Goal: Task Accomplishment & Management: Complete application form

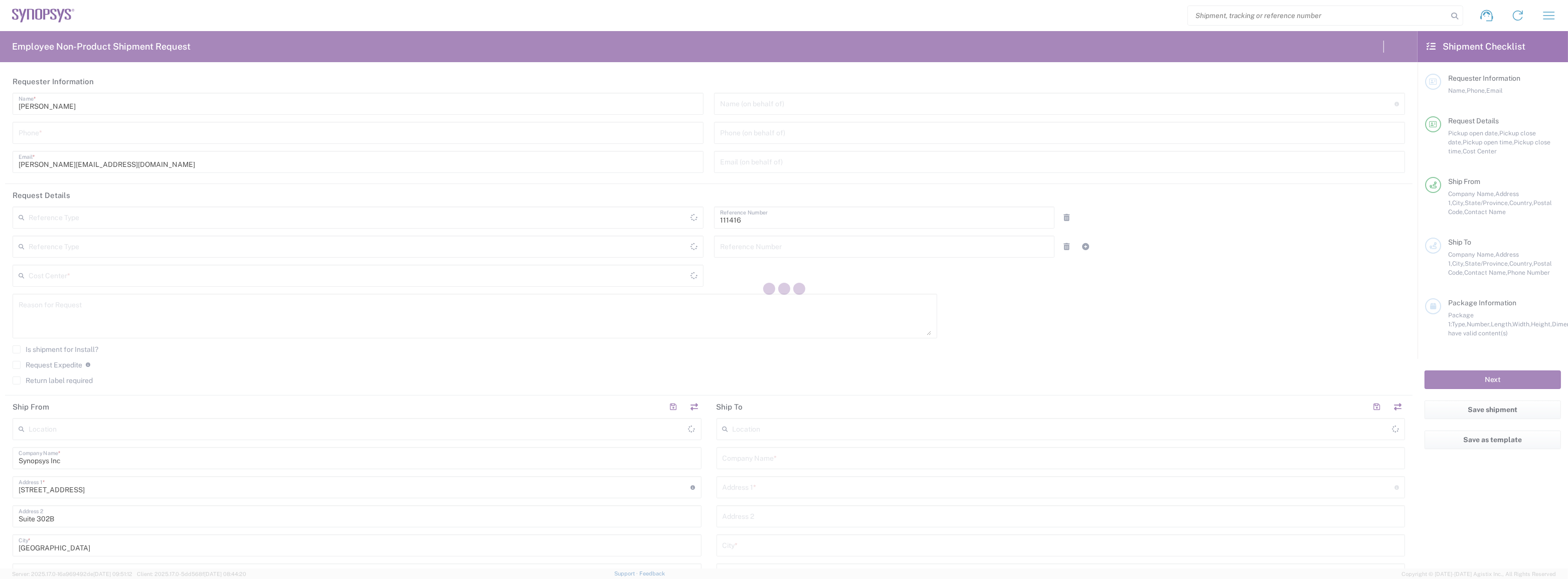
type input "Department"
type input "US01, SIG, IT Platform Products 111416"
type input "[GEOGRAPHIC_DATA]"
type input "Delivered at Place"
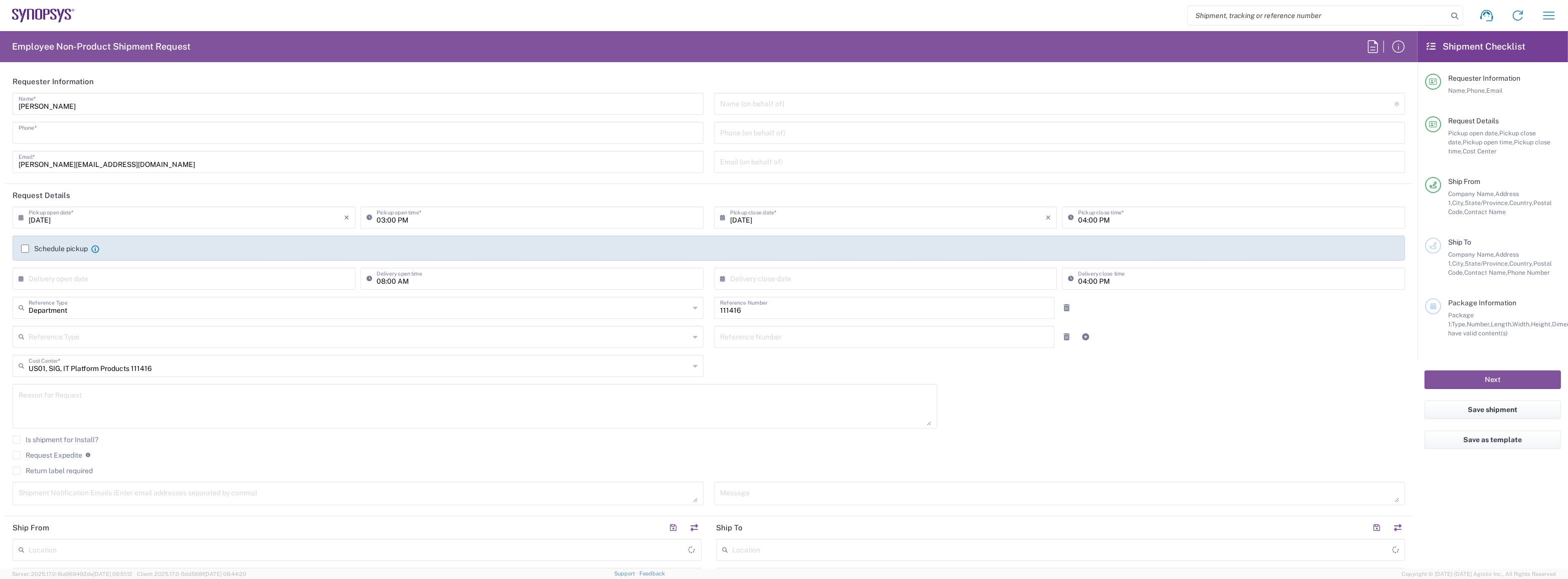
type input "[US_STATE]"
type input "[GEOGRAPHIC_DATA]"
type input "5087260294"
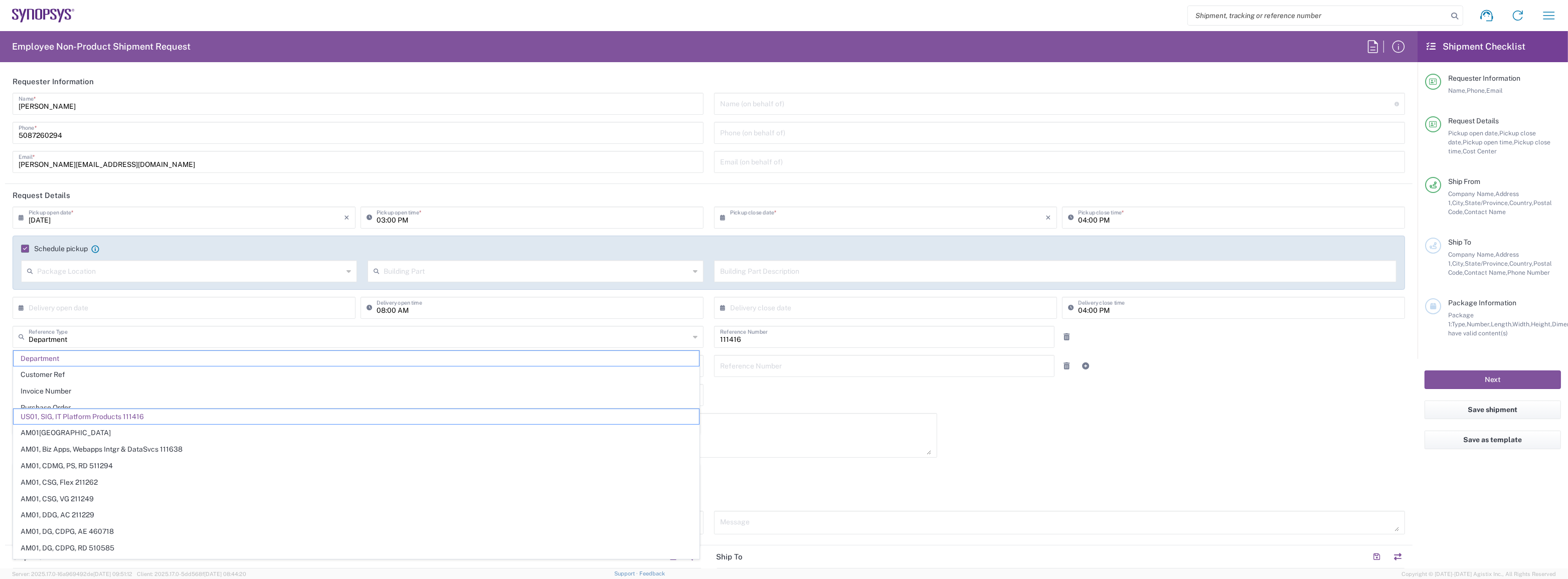
type input "05:00 PM"
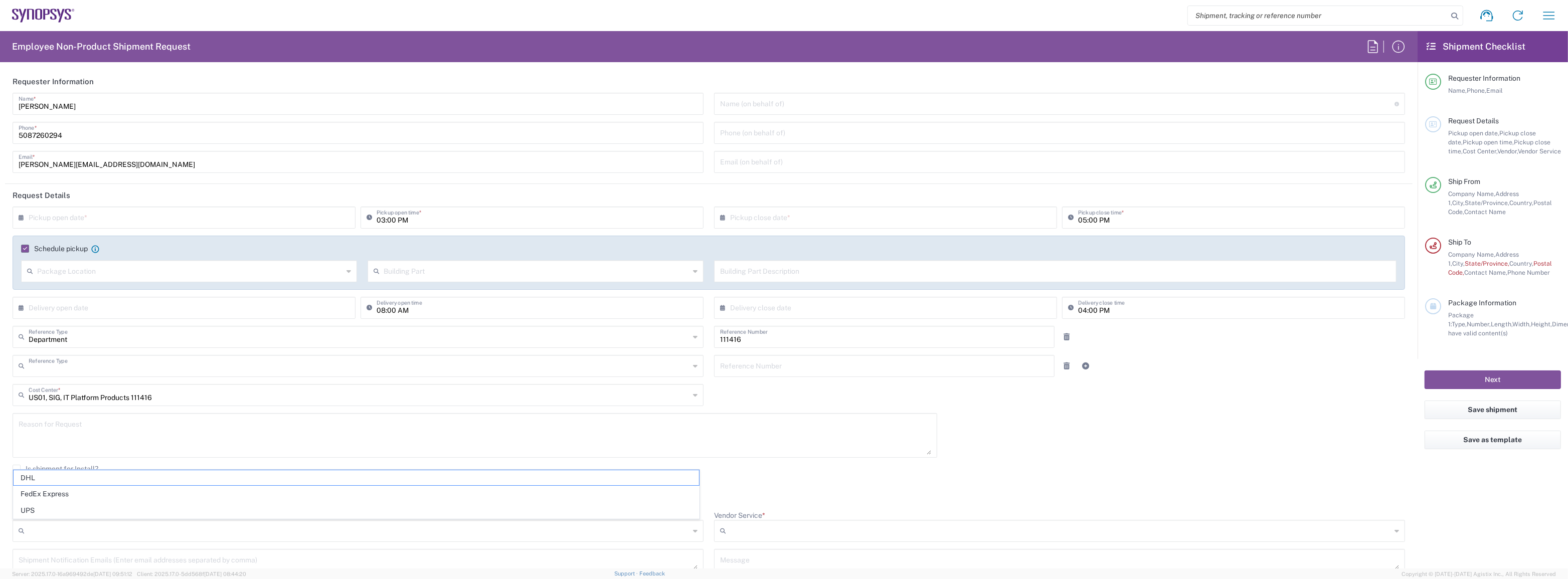
type input "Department"
type input "1"
type input "Marlboro US04"
type input "[US_STATE]"
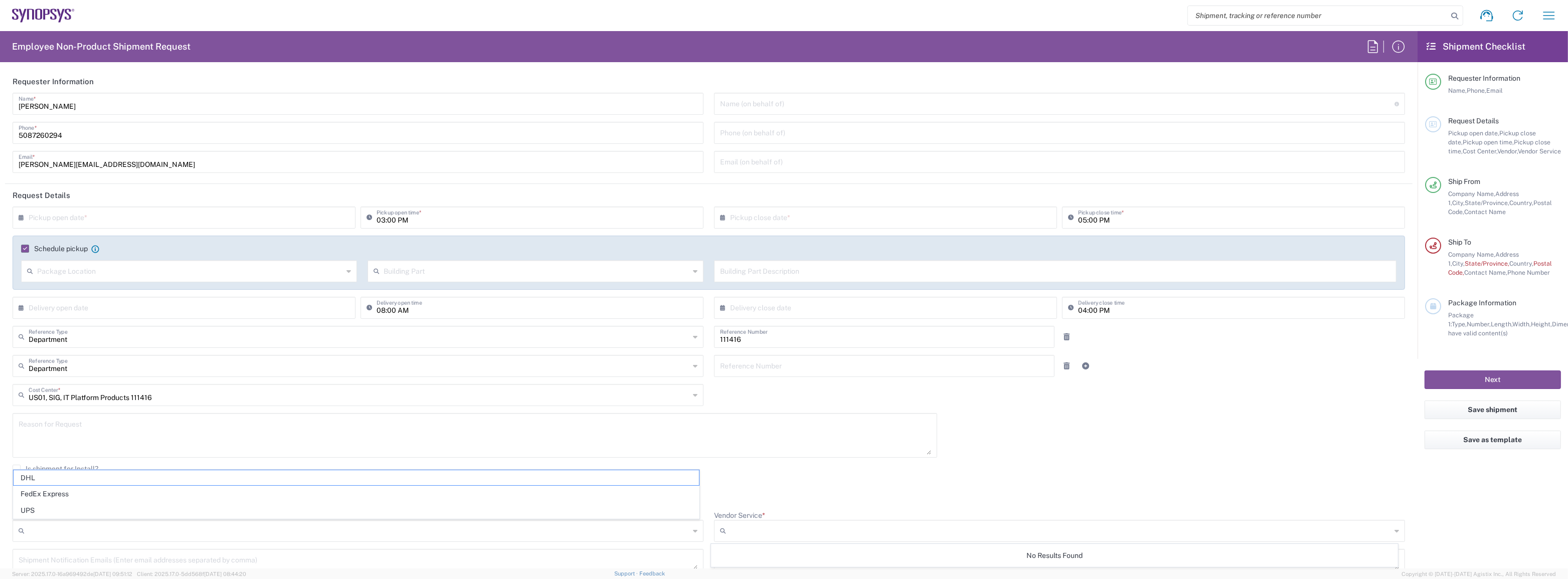
type input "Sender/Shipper"
type input "FedEx Express"
type input "Large Box"
type input "2Day"
type textarea "Tech Refresh"
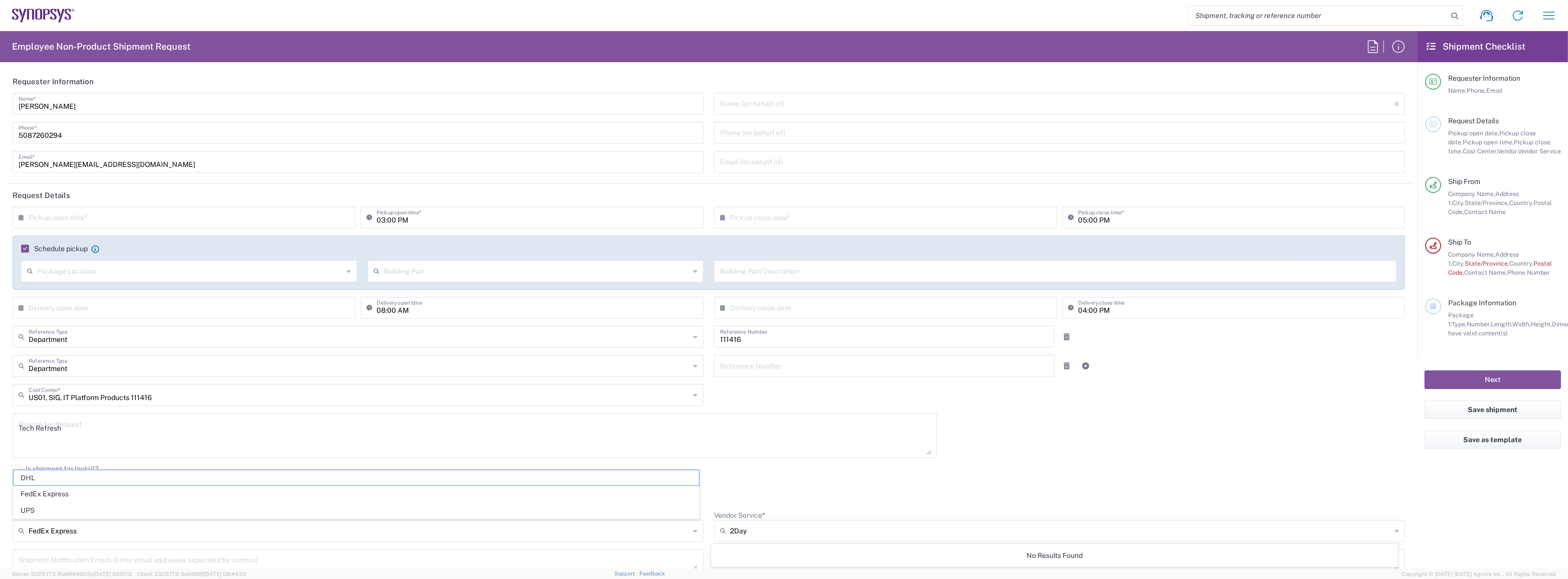
type input "5"
type input "Synopsys Inc"
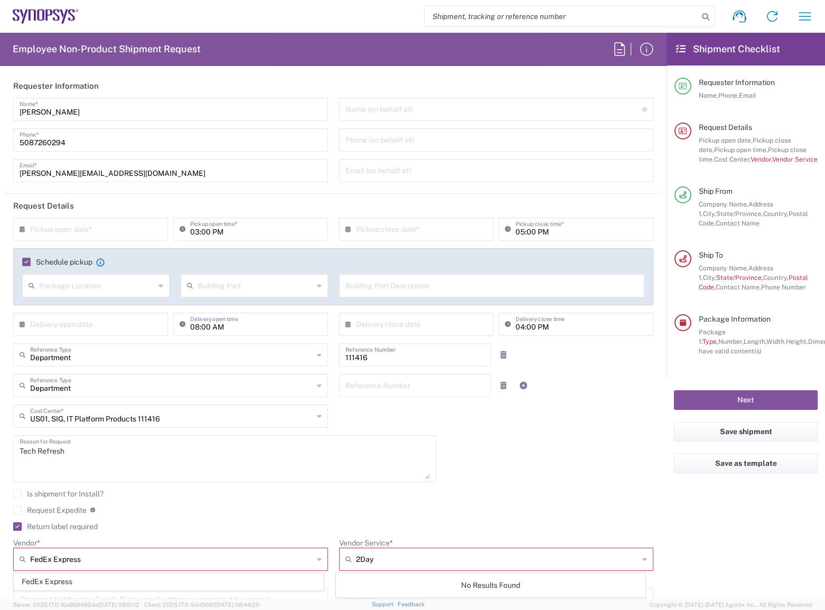
drag, startPoint x: 29, startPoint y: 233, endPoint x: 23, endPoint y: 232, distance: 5.9
click at [29, 233] on icon at bounding box center [25, 229] width 11 height 17
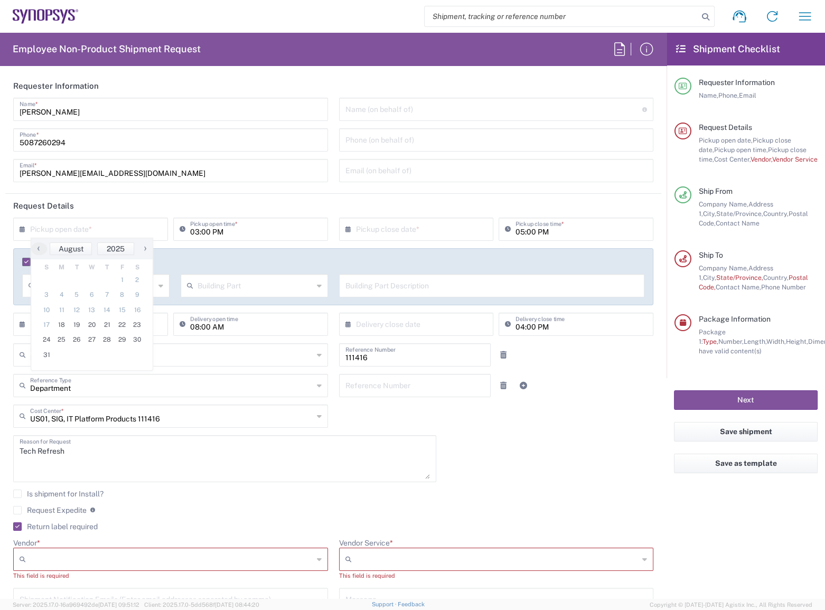
click at [23, 230] on icon at bounding box center [25, 229] width 11 height 17
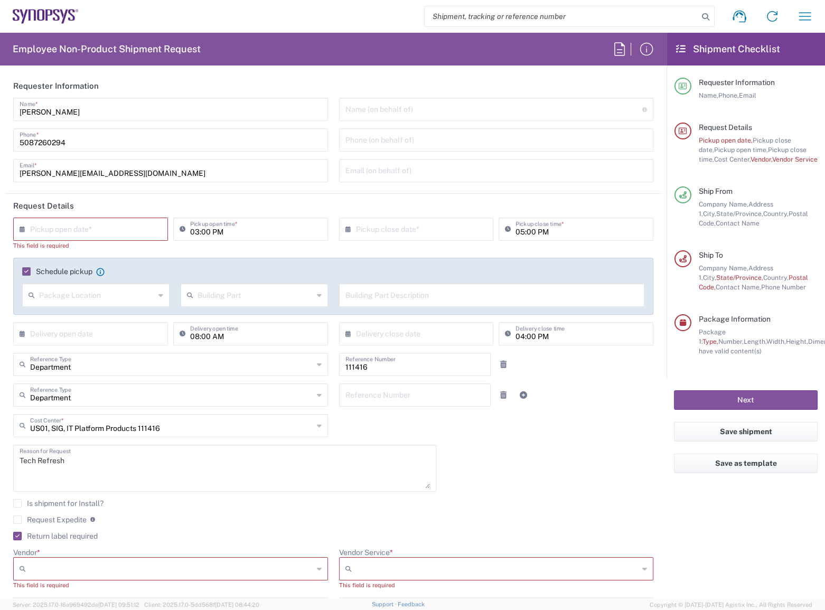
drag, startPoint x: 21, startPoint y: 228, endPoint x: 29, endPoint y: 234, distance: 10.5
click at [22, 228] on icon at bounding box center [25, 229] width 11 height 17
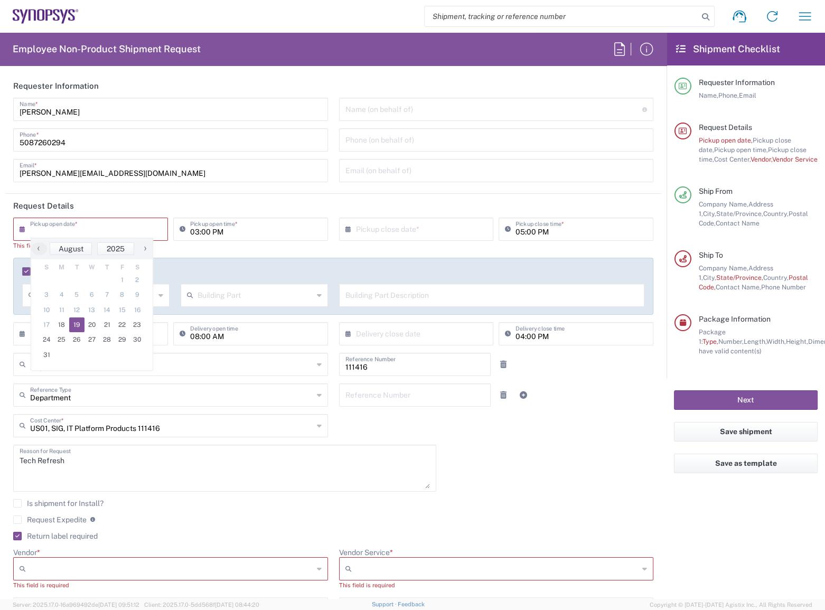
click at [73, 325] on span "19" at bounding box center [76, 324] width 15 height 15
type input "[DATE]"
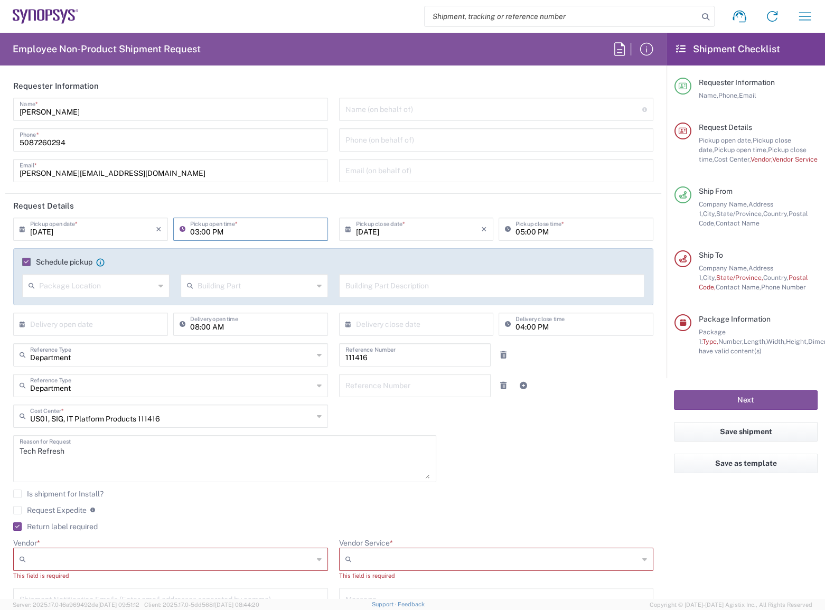
click at [202, 231] on input "03:00 PM" at bounding box center [255, 228] width 131 height 18
click at [271, 249] on div "Schedule pickup When scheduling a pickup please be sure to meet the following c…" at bounding box center [333, 276] width 640 height 57
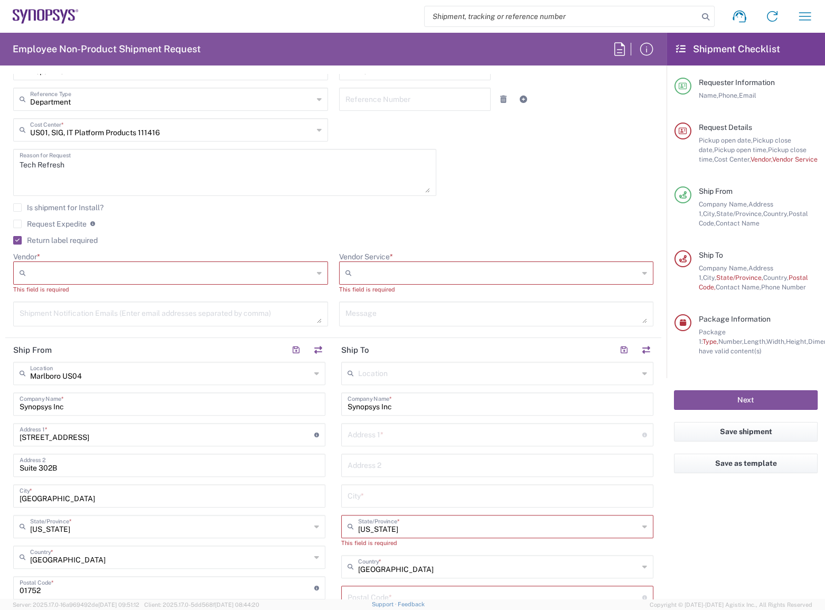
scroll to position [288, 0]
click at [252, 283] on div "This field is required" at bounding box center [170, 288] width 315 height 10
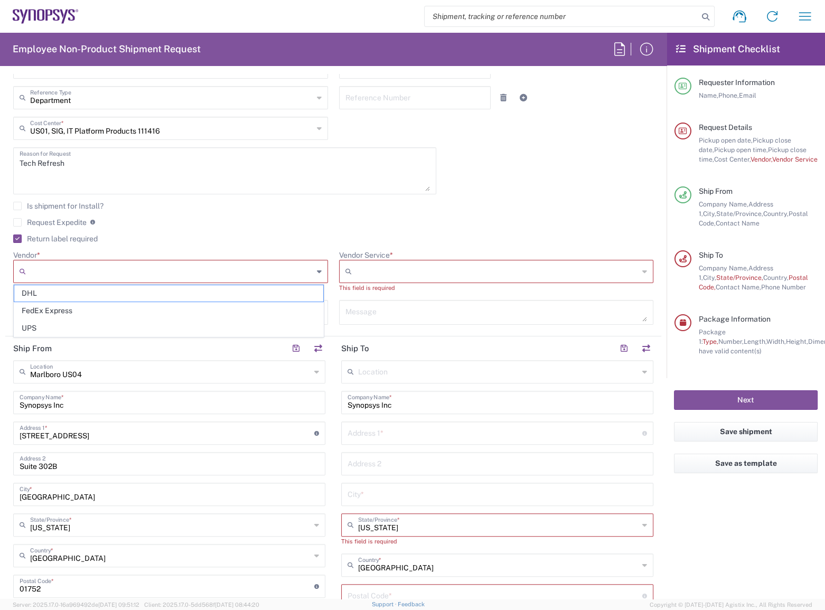
click at [253, 271] on input "Vendor *" at bounding box center [171, 271] width 283 height 17
click at [180, 307] on span "FedEx Express" at bounding box center [168, 311] width 309 height 16
type input "FedEx Express"
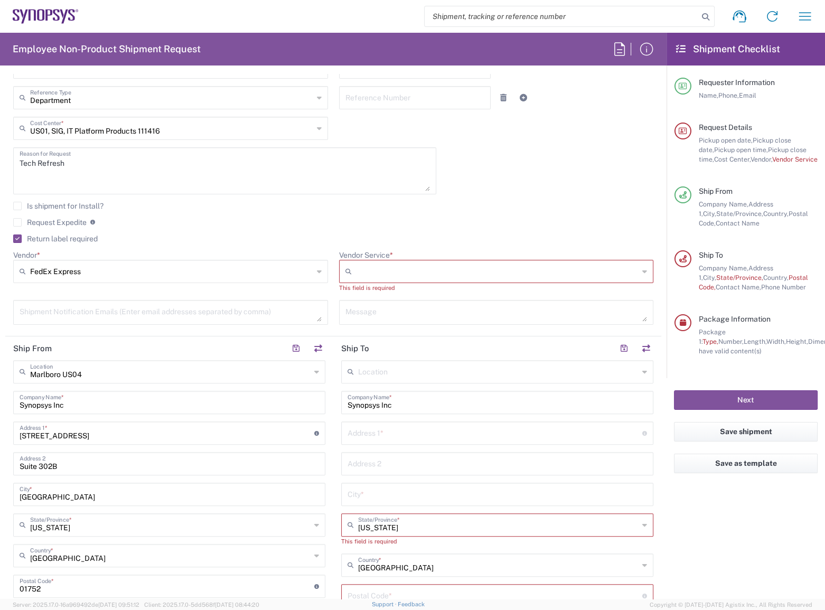
click at [448, 279] on div at bounding box center [496, 271] width 315 height 23
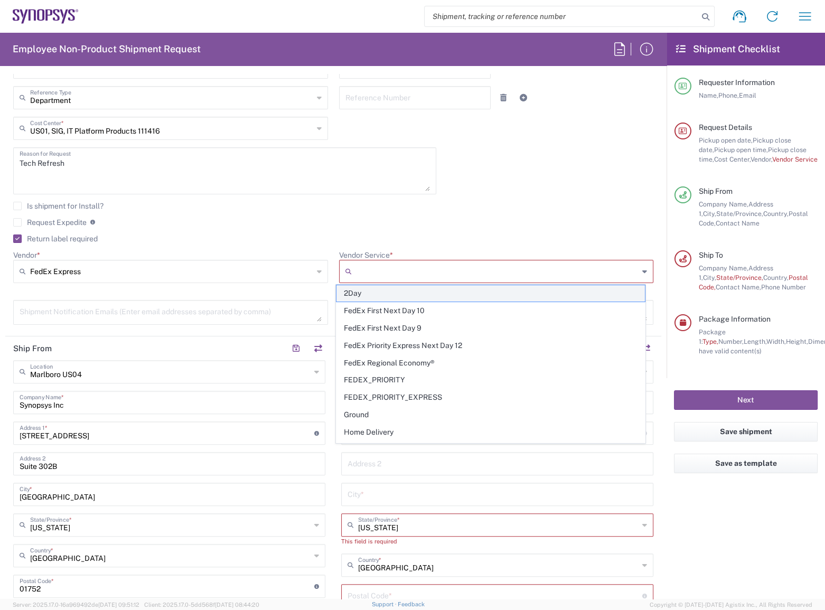
click at [419, 290] on span "2Day" at bounding box center [490, 293] width 309 height 16
type input "2Day"
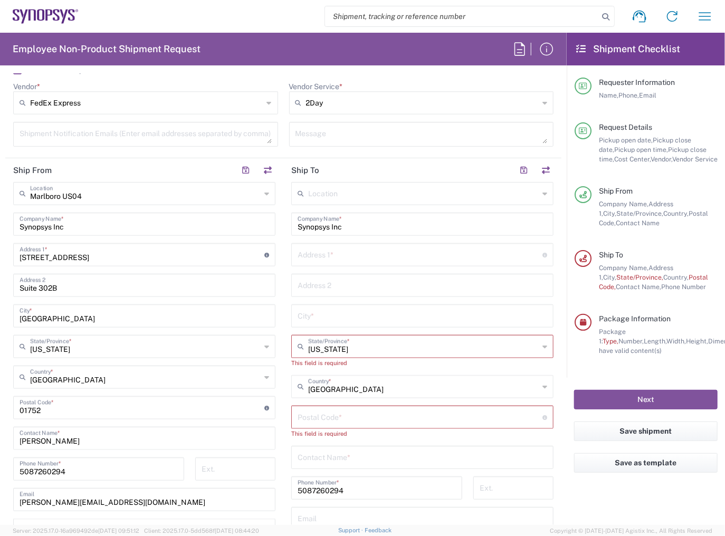
scroll to position [465, 0]
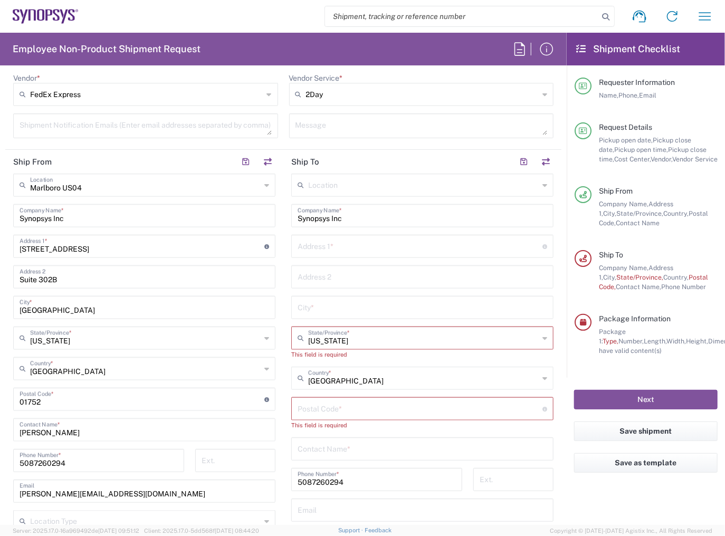
click at [317, 250] on input "text" at bounding box center [420, 246] width 245 height 18
paste input "[STREET_ADDRESS]"
type input "[STREET_ADDRESS]"
click at [320, 313] on input "text" at bounding box center [423, 307] width 250 height 18
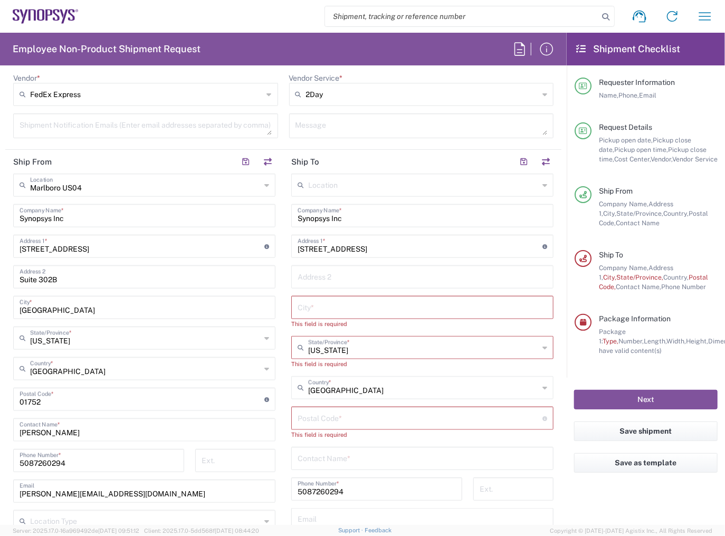
click at [352, 304] on input "text" at bounding box center [423, 307] width 250 height 18
paste input "[PERSON_NAME]"
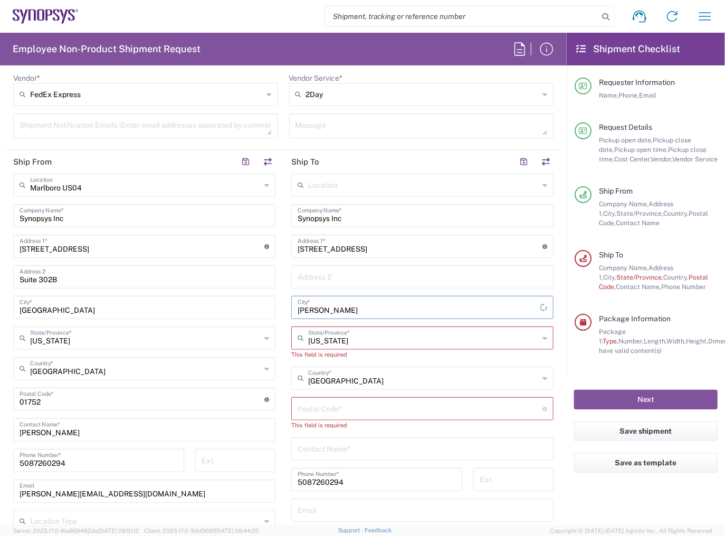
type input "[PERSON_NAME]"
click at [352, 343] on input "text" at bounding box center [423, 337] width 231 height 18
click at [349, 361] on span "[US_STATE]" at bounding box center [417, 360] width 257 height 16
type input "[US_STATE]"
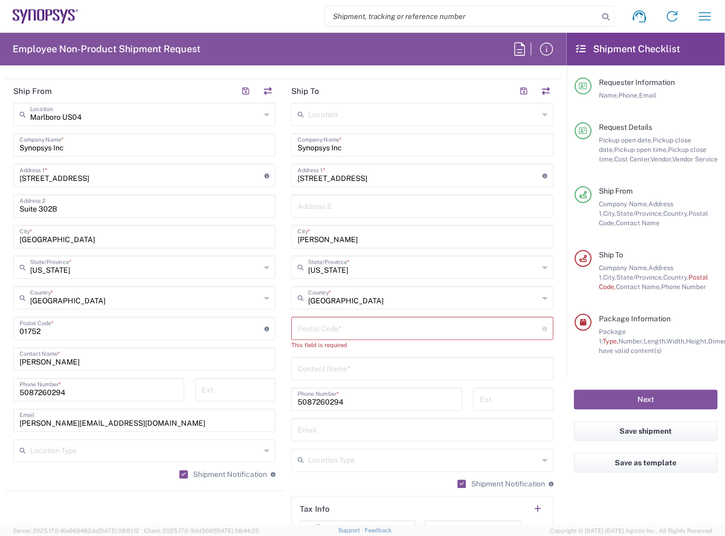
scroll to position [549, 0]
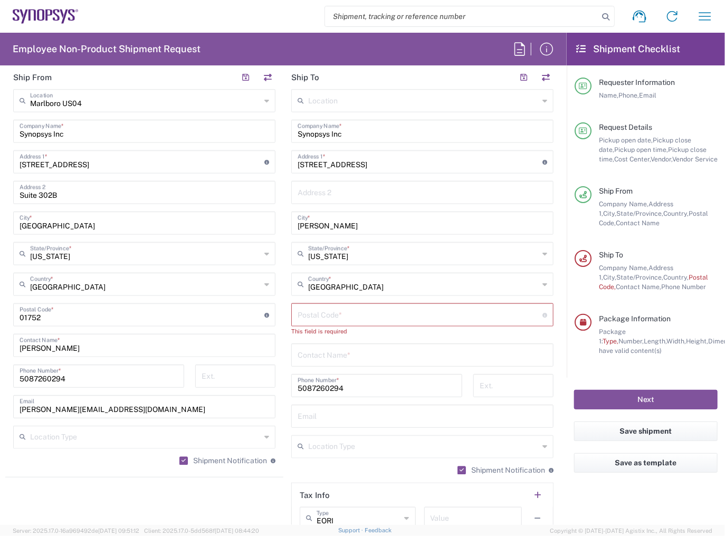
click at [339, 319] on input "undefined" at bounding box center [420, 314] width 245 height 18
click at [390, 311] on input "undefined" at bounding box center [420, 314] width 245 height 18
paste input "02458"
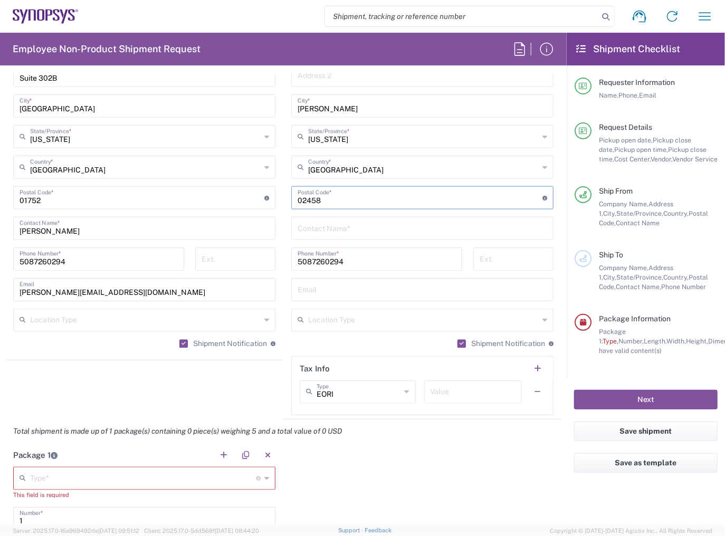
scroll to position [676, 0]
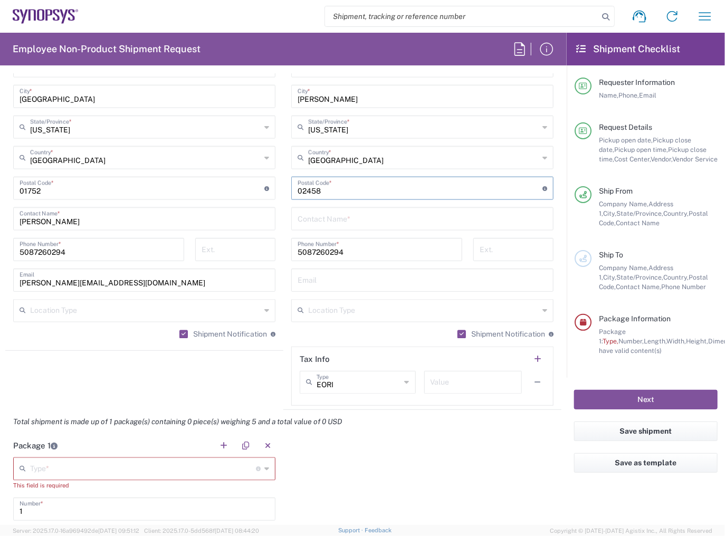
type input "02458"
click at [347, 224] on input "text" at bounding box center [423, 218] width 250 height 18
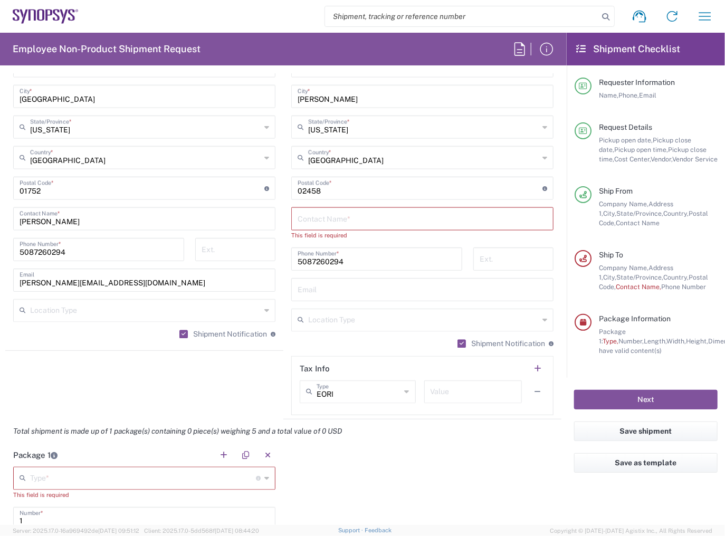
click at [344, 220] on input "text" at bounding box center [423, 218] width 250 height 18
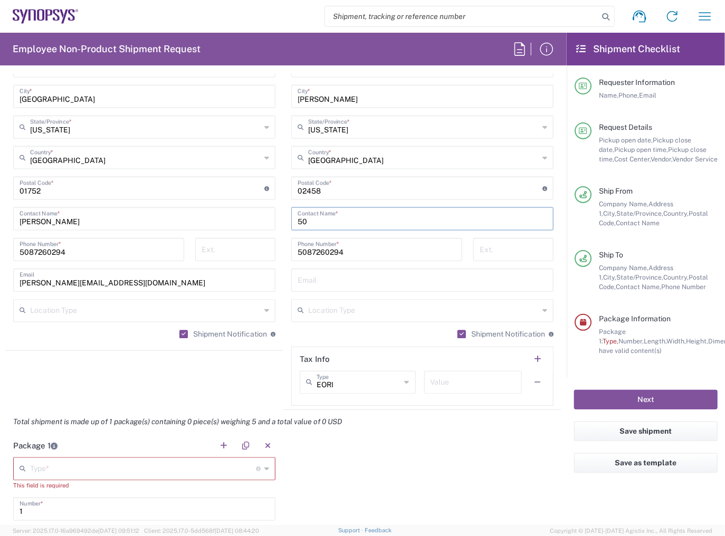
type input "5"
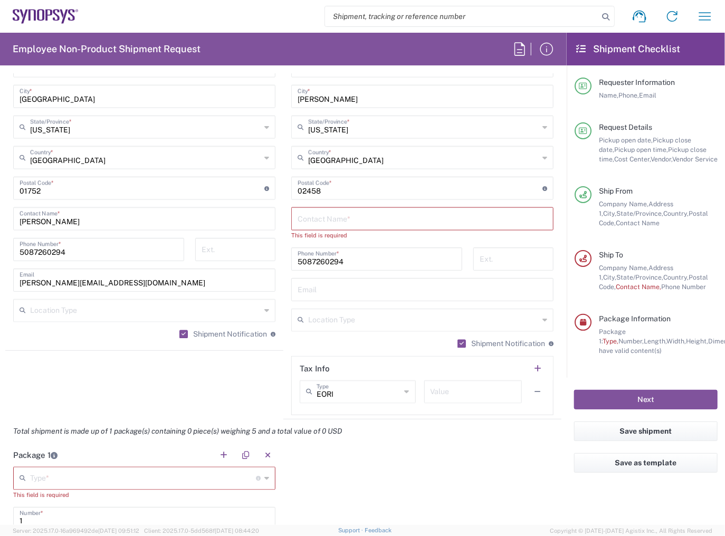
click at [325, 211] on input "text" at bounding box center [423, 218] width 250 height 18
paste input "[PERSON_NAME]"
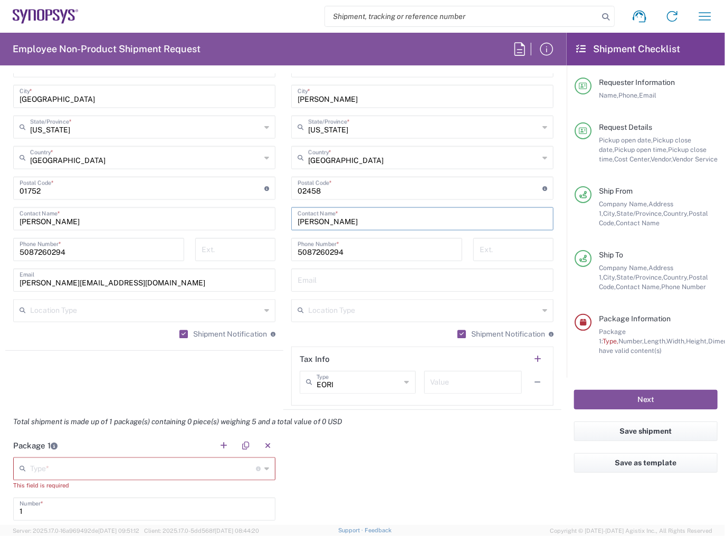
type input "[PERSON_NAME]"
click at [360, 250] on input "5087260294" at bounding box center [377, 249] width 158 height 18
click at [353, 277] on input "text" at bounding box center [423, 279] width 250 height 18
click at [332, 281] on input "text" at bounding box center [423, 279] width 250 height 18
paste input "[PERSON_NAME][EMAIL_ADDRESS][PERSON_NAME][DOMAIN_NAME]"
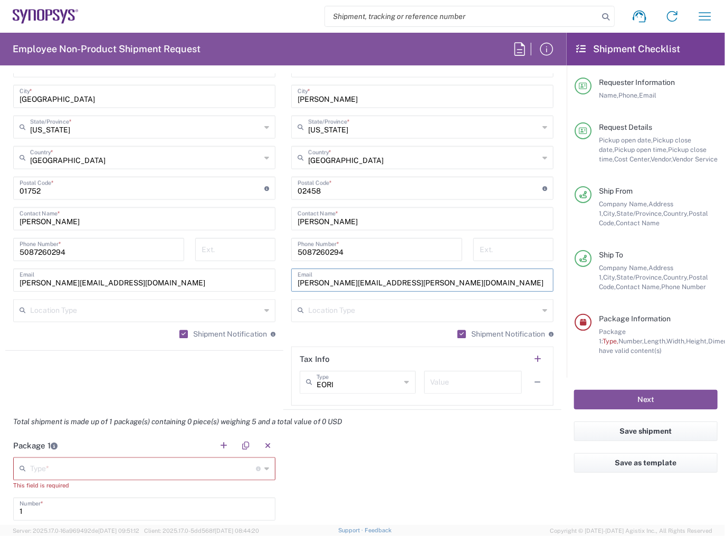
type input "[PERSON_NAME][EMAIL_ADDRESS][PERSON_NAME][DOMAIN_NAME]"
click at [312, 341] on div "Shipment Notification If checked, a shipment notification email will be sent to…" at bounding box center [422, 338] width 262 height 17
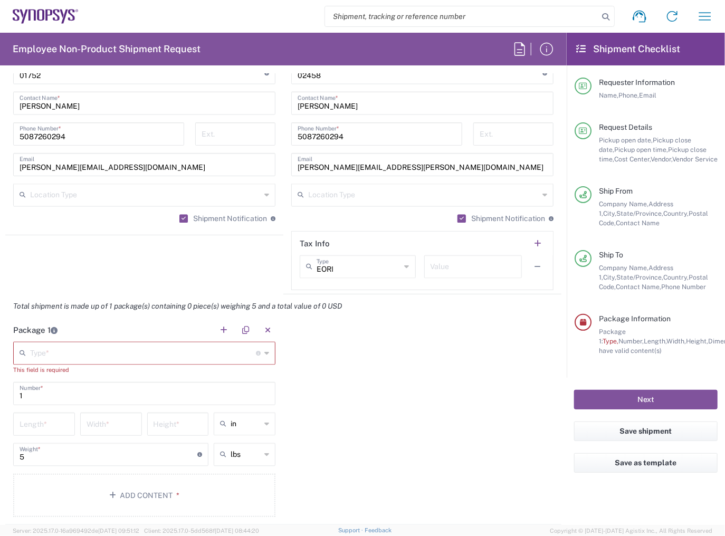
scroll to position [802, 0]
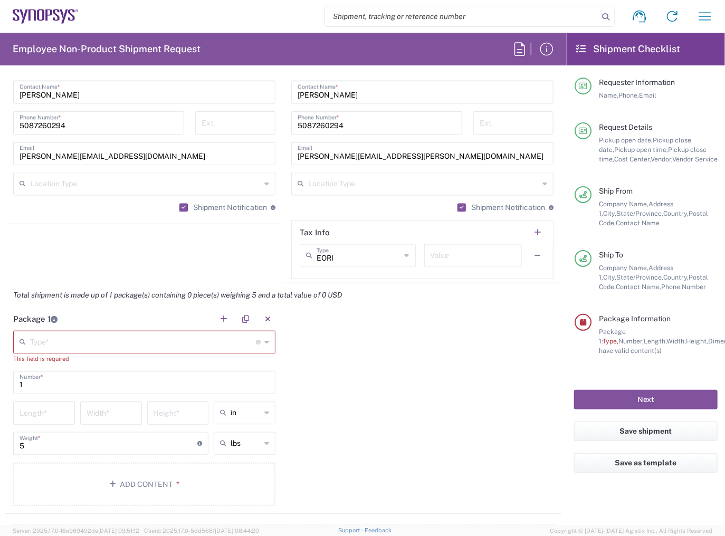
click at [108, 337] on input "text" at bounding box center [143, 342] width 226 height 18
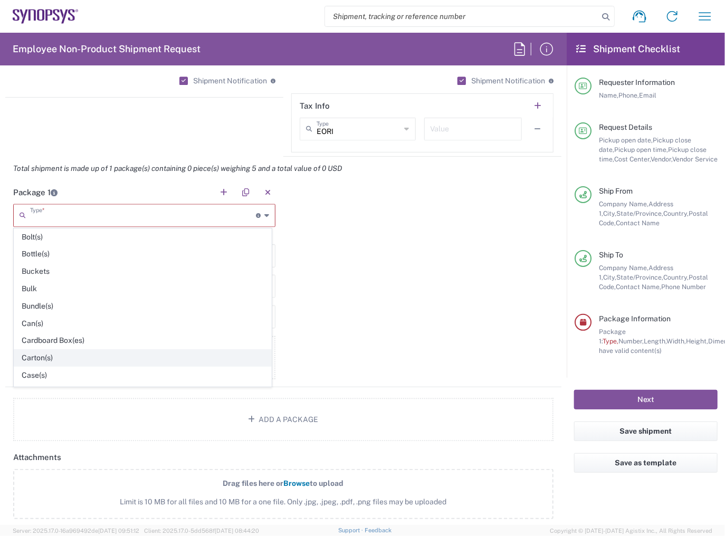
scroll to position [0, 0]
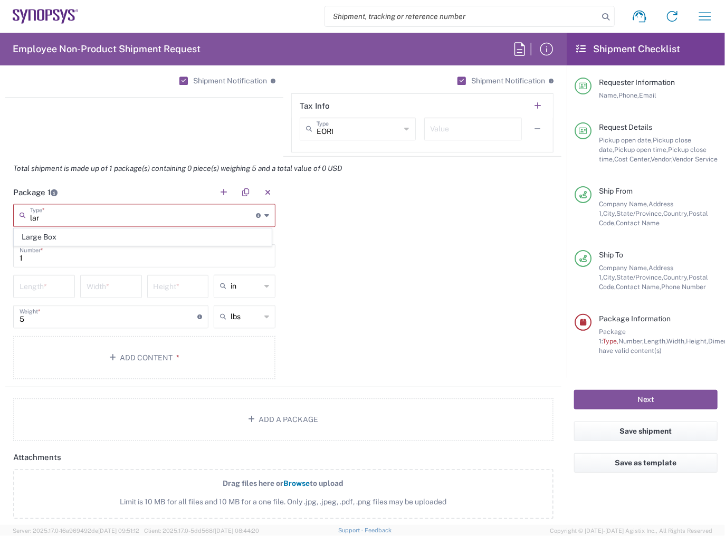
type input "Large Box"
type input "17.5"
type input "12.5"
type input "3"
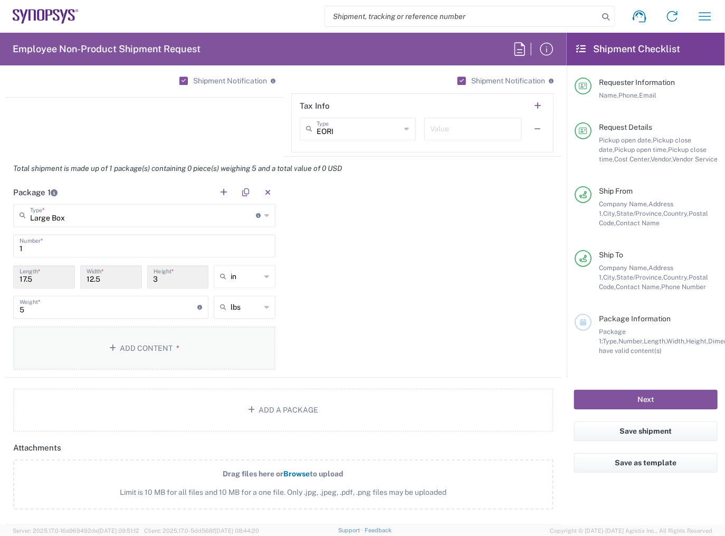
type input "Bulk"
click at [97, 352] on button "Add Content *" at bounding box center [144, 348] width 262 height 43
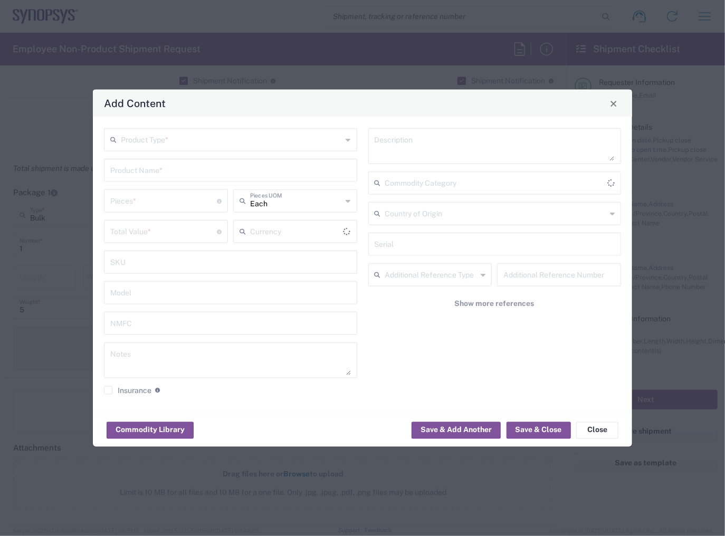
type input "US Dollar"
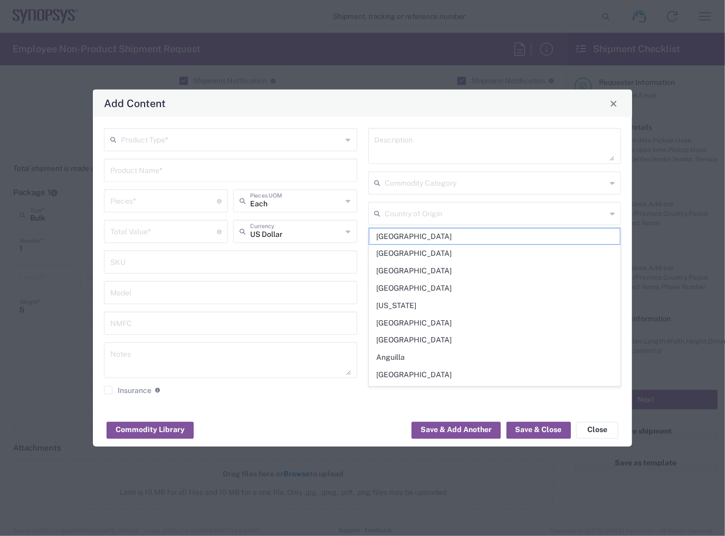
type input "[GEOGRAPHIC_DATA]"
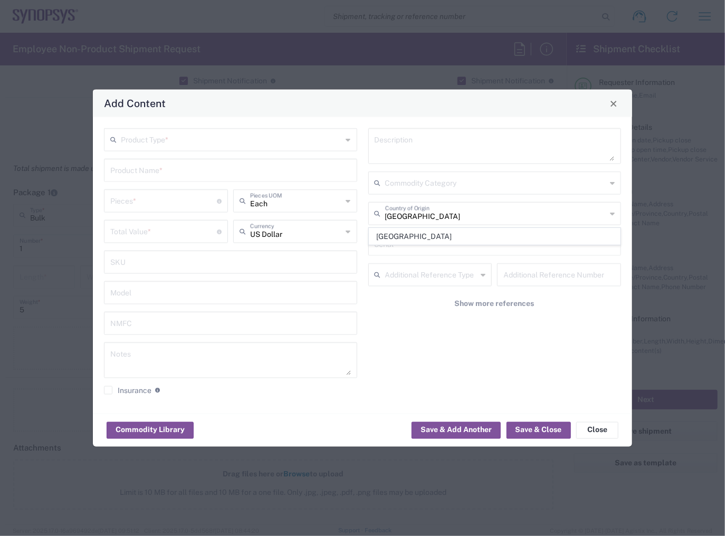
click at [610, 98] on button "Close" at bounding box center [614, 103] width 15 height 15
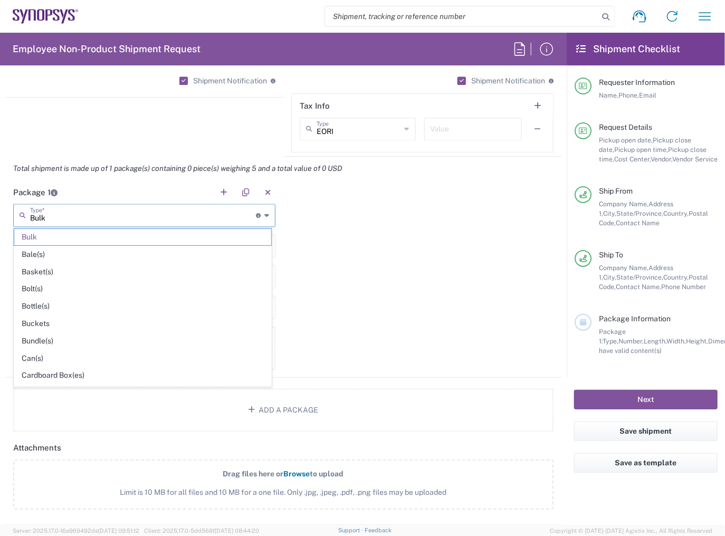
click at [173, 218] on input "Bulk" at bounding box center [143, 215] width 226 height 18
type input "B"
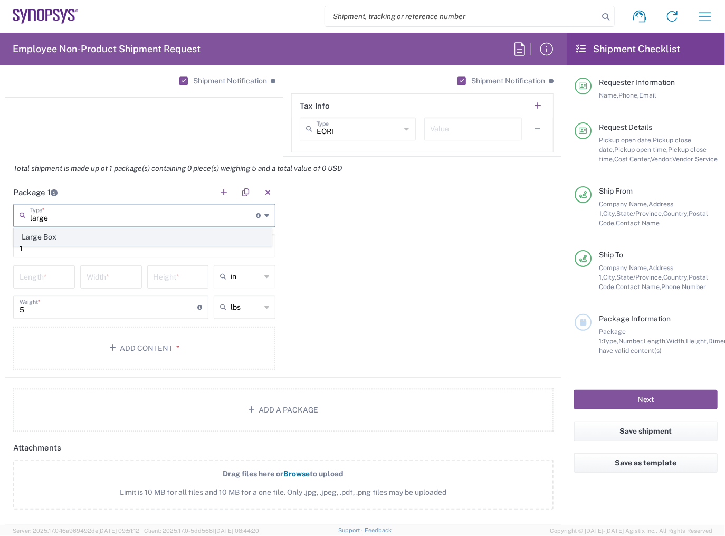
click at [93, 231] on span "Large Box" at bounding box center [142, 237] width 257 height 16
type input "Large Box"
type input "17.5"
type input "12.5"
type input "3"
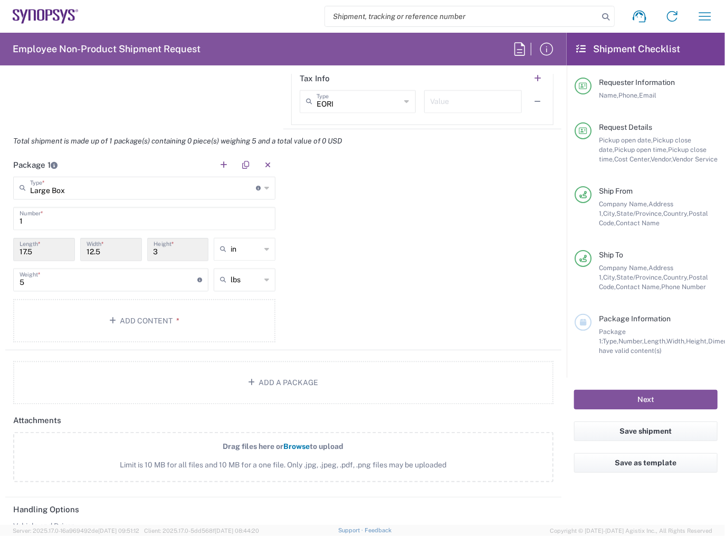
scroll to position [971, 0]
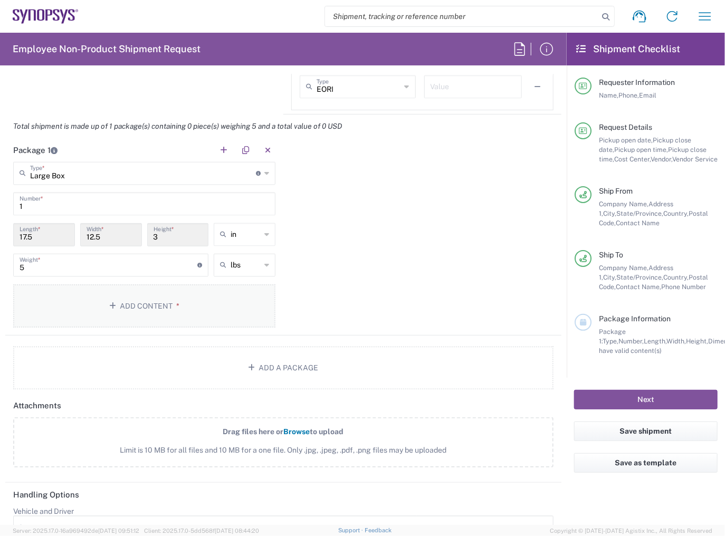
click at [156, 302] on button "Add Content *" at bounding box center [144, 306] width 262 height 43
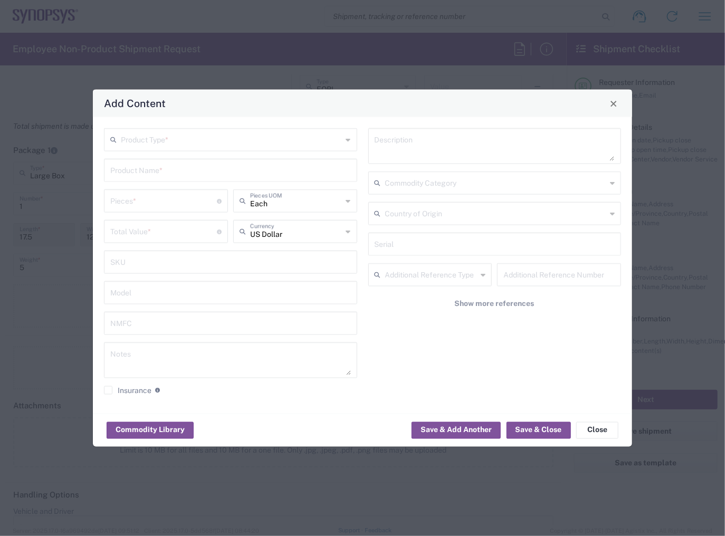
type input "[GEOGRAPHIC_DATA]"
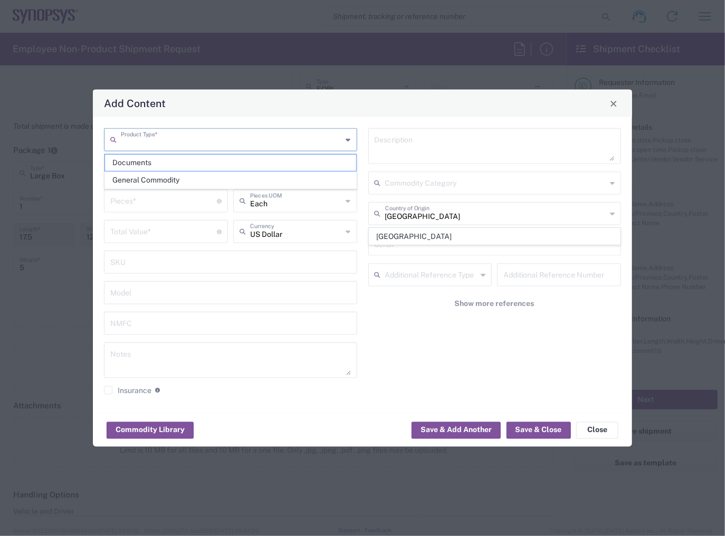
click at [179, 143] on input "text" at bounding box center [232, 139] width 222 height 18
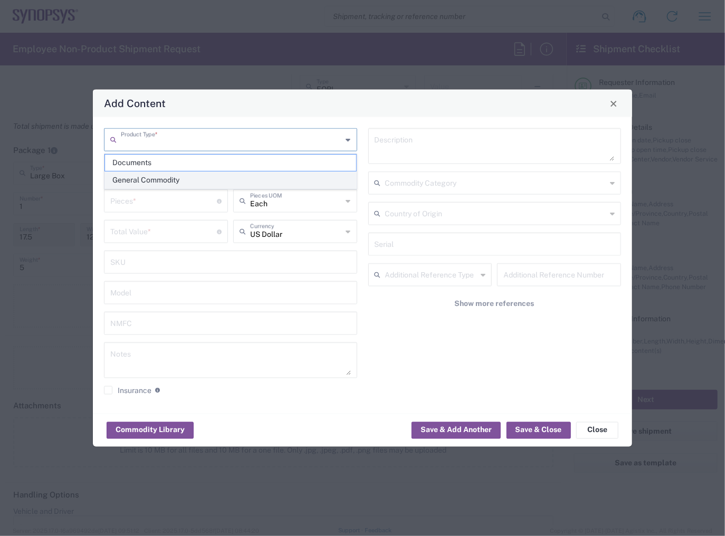
click at [175, 176] on span "General Commodity" at bounding box center [230, 180] width 251 height 16
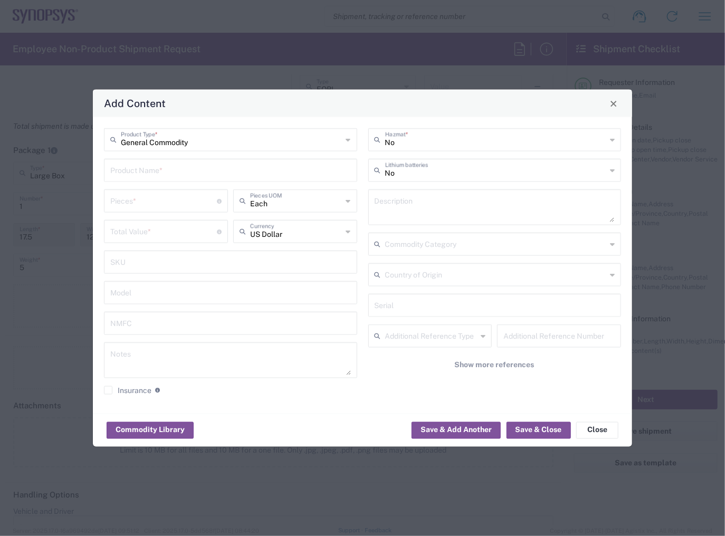
click at [175, 175] on input "text" at bounding box center [230, 169] width 241 height 18
type input "General Commodity"
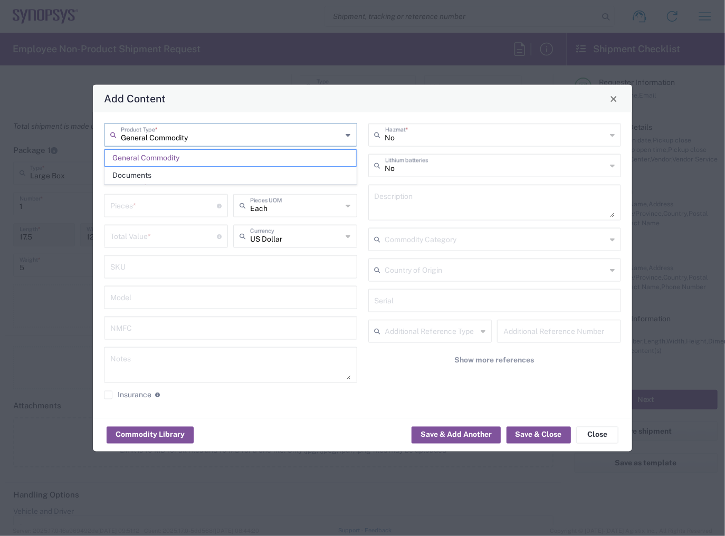
click at [204, 141] on input "General Commodity" at bounding box center [232, 134] width 222 height 18
click at [188, 160] on span "General Commodity" at bounding box center [230, 158] width 251 height 16
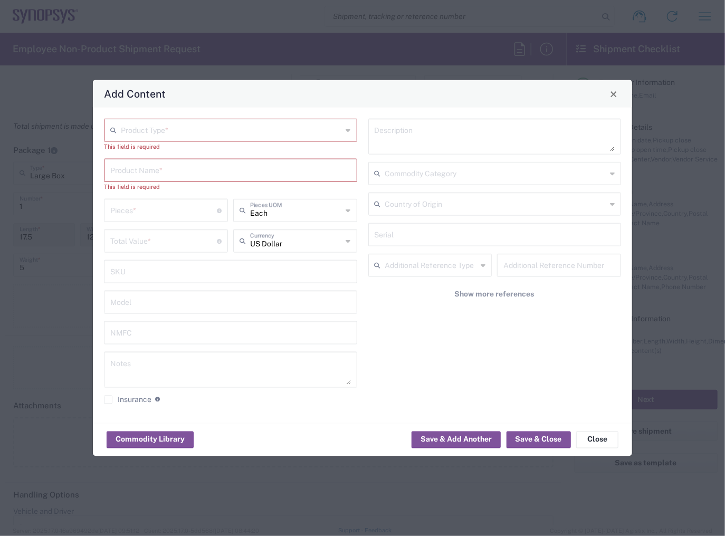
click at [178, 169] on input "text" at bounding box center [230, 169] width 241 height 18
click at [174, 131] on input "text" at bounding box center [232, 129] width 222 height 18
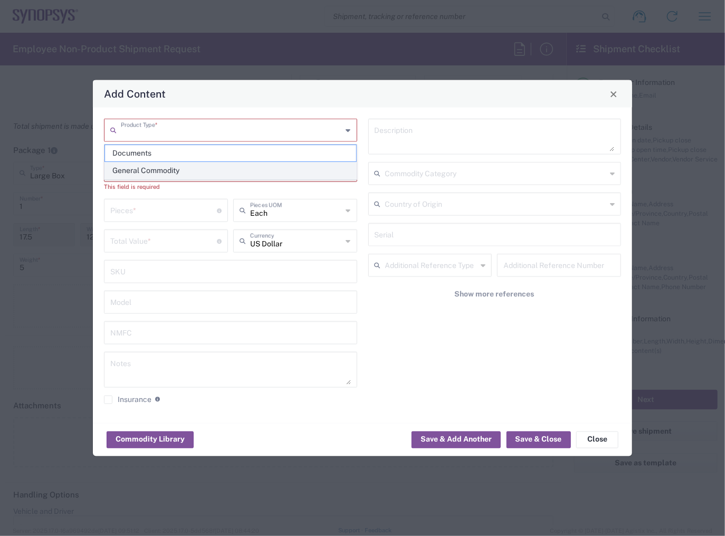
click at [163, 169] on span "General Commodity" at bounding box center [230, 171] width 251 height 16
type input "General Commodity"
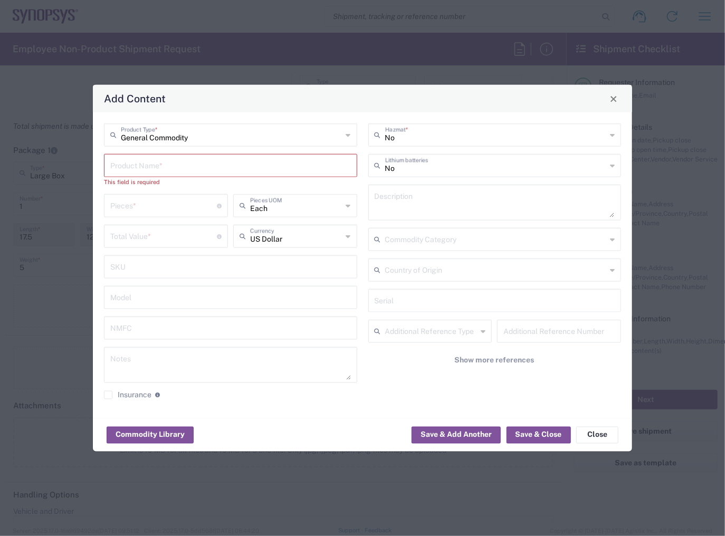
click at [173, 164] on input "text" at bounding box center [230, 165] width 241 height 18
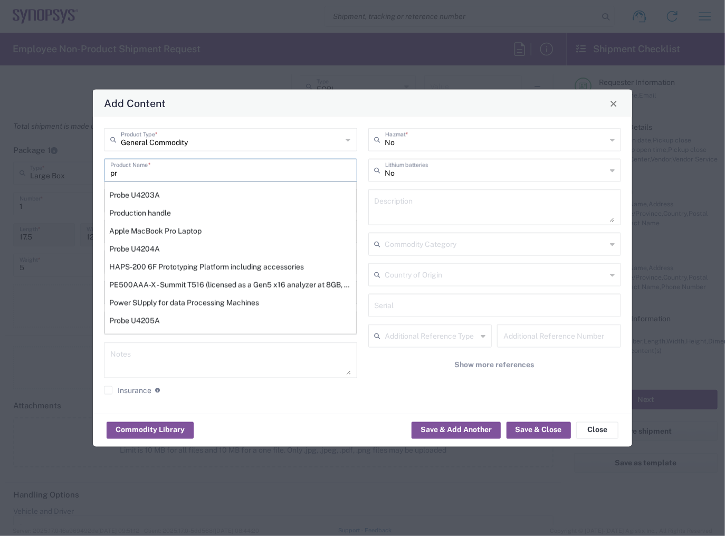
type input "p"
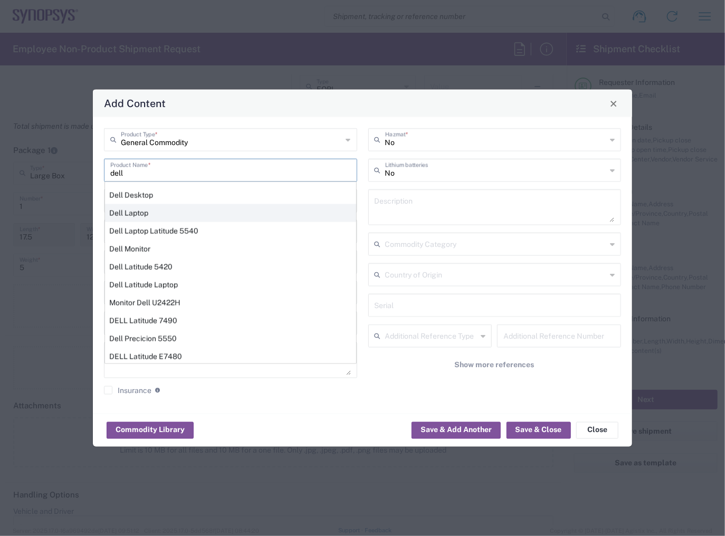
click at [182, 215] on div "Dell Laptop" at bounding box center [230, 213] width 251 height 18
type input "Dell Laptop"
type textarea "Dell Laptop"
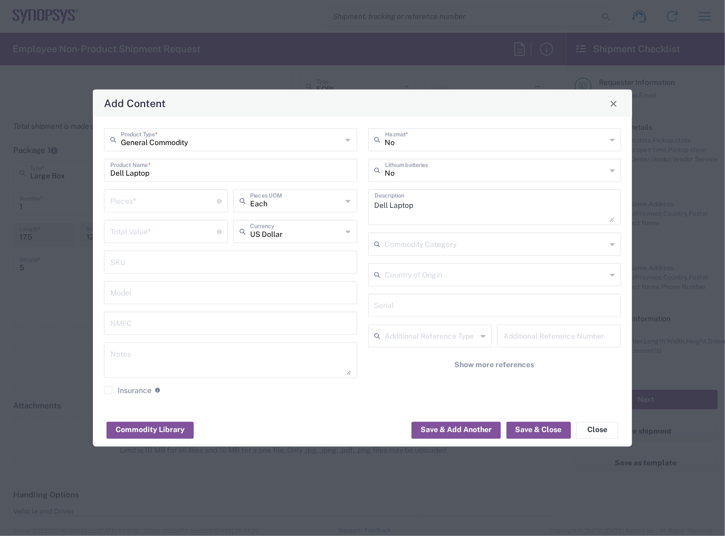
click at [186, 210] on div "Pieces * Number of pieces inside all the packages" at bounding box center [166, 201] width 124 height 23
type input "1"
click at [162, 226] on input "number" at bounding box center [163, 231] width 107 height 18
type input "950"
click at [426, 169] on input "text" at bounding box center [496, 169] width 222 height 18
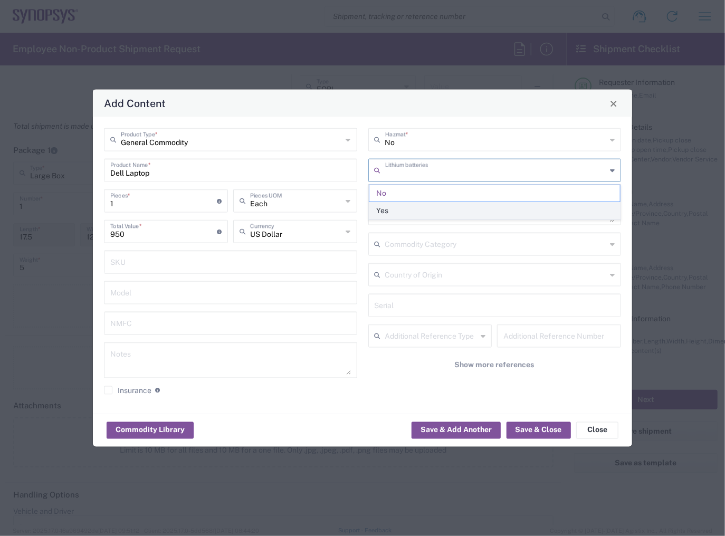
click at [408, 210] on span "Yes" at bounding box center [495, 211] width 251 height 16
type input "Yes"
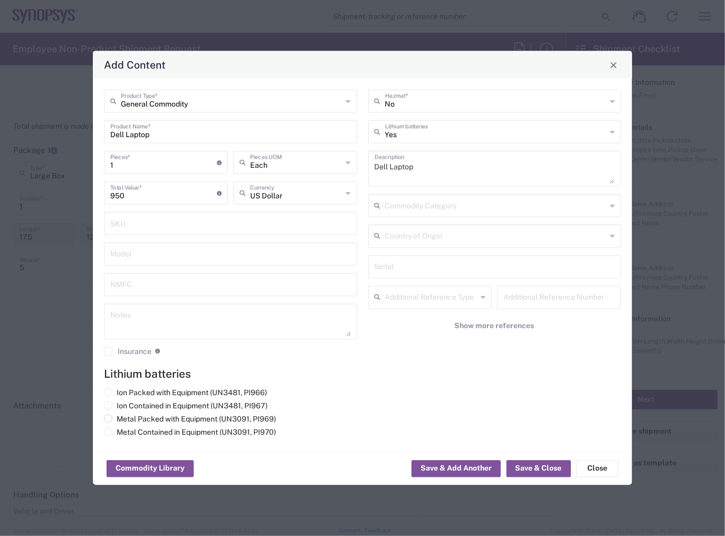
click at [141, 418] on label "Metal Packed with Equipment (UN3091, PI969)" at bounding box center [190, 420] width 172 height 10
click at [124, 418] on input "Metal Packed with Equipment (UN3091, PI969)" at bounding box center [120, 418] width 7 height 7
radio input "true"
click at [149, 408] on label "Ion Contained in Equipment (UN3481, PI967)" at bounding box center [186, 407] width 164 height 10
click at [124, 408] on input "Ion Contained in Equipment (UN3481, PI967)" at bounding box center [120, 405] width 7 height 7
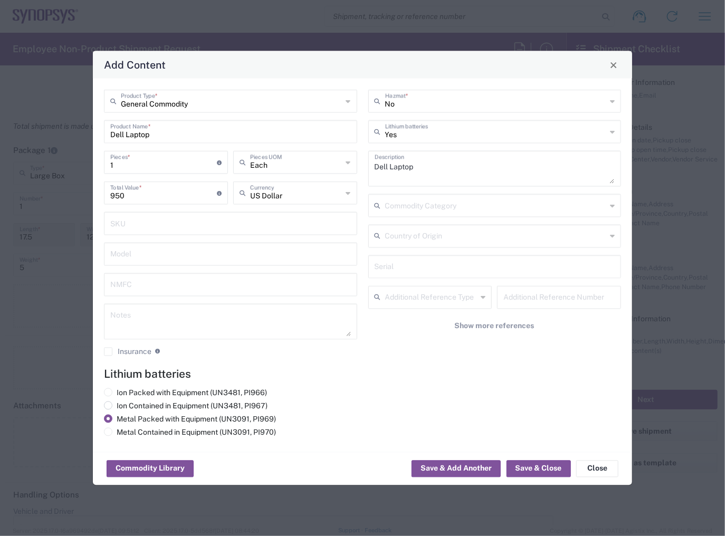
radio input "true"
radio input "false"
drag, startPoint x: 460, startPoint y: 467, endPoint x: 518, endPoint y: 426, distance: 70.5
click at [517, 426] on agx-package-content-widget "General Commodity Product Type * Dell Laptop Product Name * 1 Pieces * Number o…" at bounding box center [363, 282] width 540 height 407
click at [537, 466] on button "Save & Close" at bounding box center [539, 469] width 64 height 17
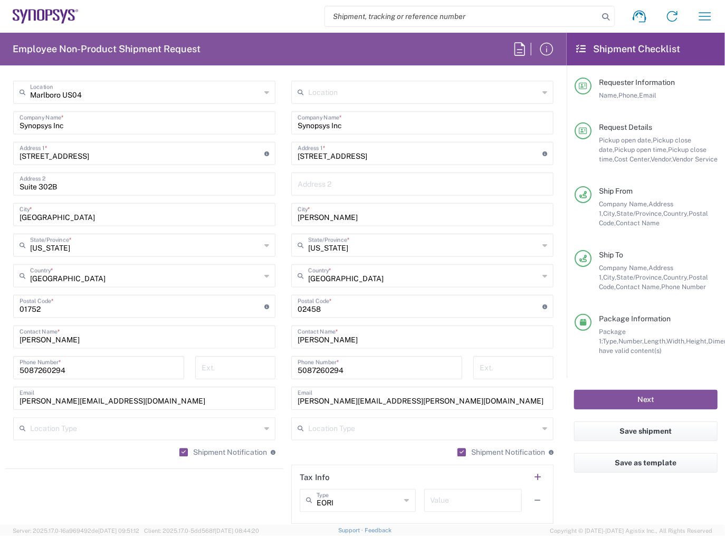
scroll to position [453, 0]
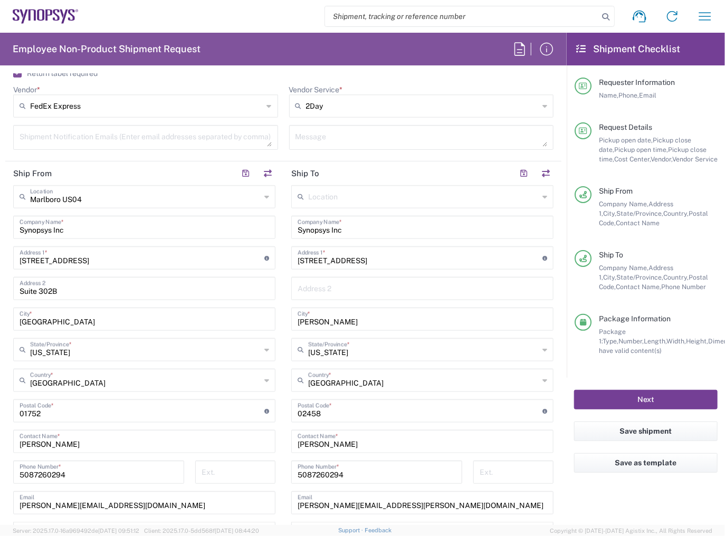
click at [621, 401] on button "Next" at bounding box center [646, 400] width 144 height 20
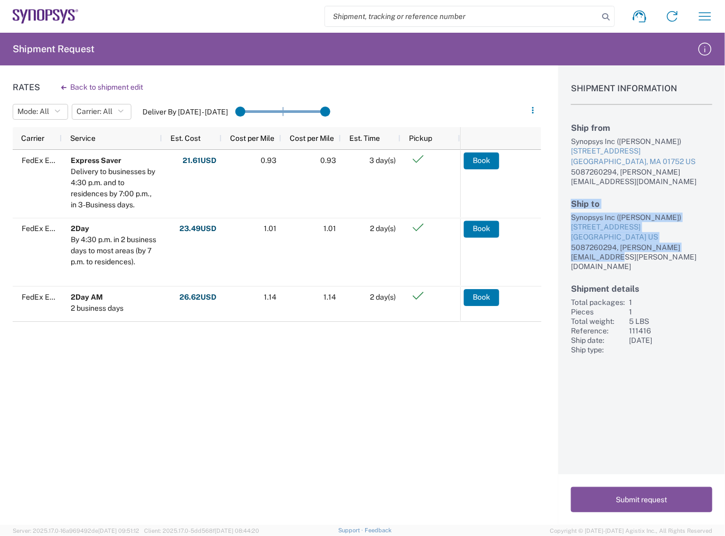
drag, startPoint x: 674, startPoint y: 244, endPoint x: 572, endPoint y: 192, distance: 114.0
click at [572, 199] on div "Ship to Synopsys Inc ([PERSON_NAME]) [STREET_ADDRESS] US 5087260294, [PERSON_NA…" at bounding box center [641, 235] width 141 height 72
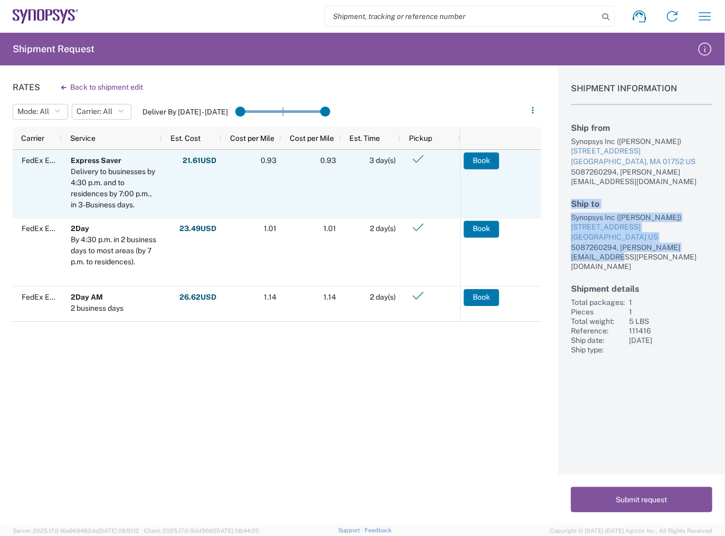
copy div "Ship to Synopsys Inc ([PERSON_NAME]) [STREET_ADDRESS] US 5087260294, [PERSON_NA…"
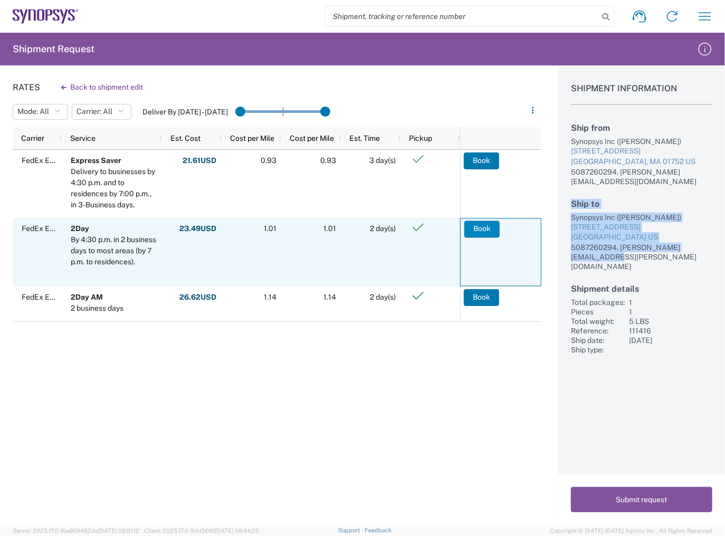
click at [480, 231] on button "Book" at bounding box center [482, 229] width 35 height 17
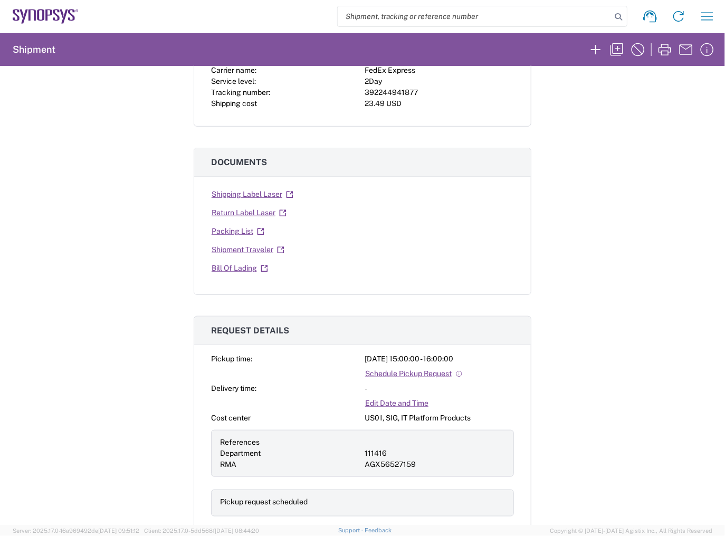
scroll to position [296, 0]
click at [255, 194] on link "Shipping Label Laser" at bounding box center [252, 195] width 83 height 18
click at [243, 215] on link "Return Label Laser" at bounding box center [249, 213] width 76 height 18
